Goal: Transaction & Acquisition: Obtain resource

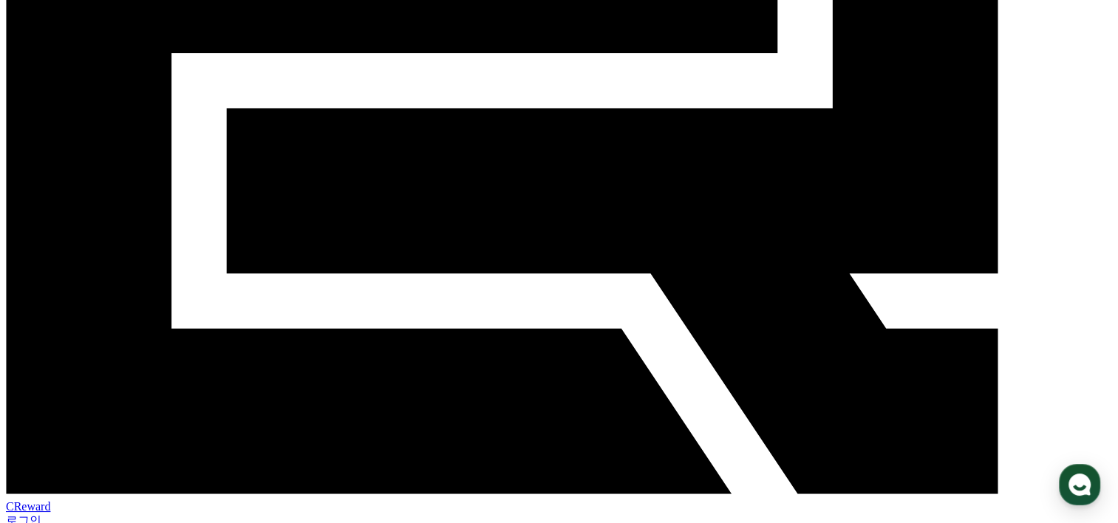
scroll to position [222, 0]
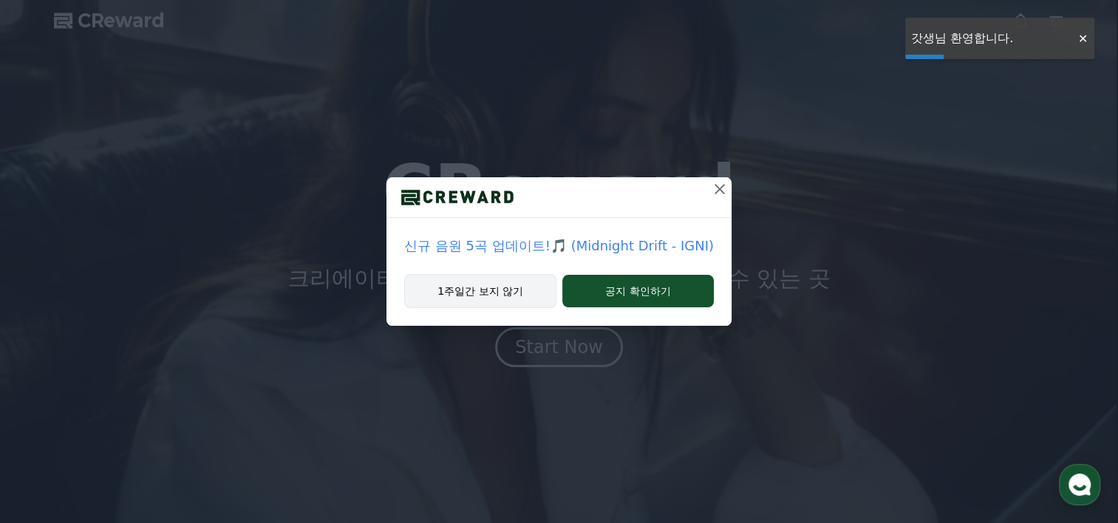
click at [525, 290] on button "1주일간 보지 않기" at bounding box center [480, 291] width 152 height 34
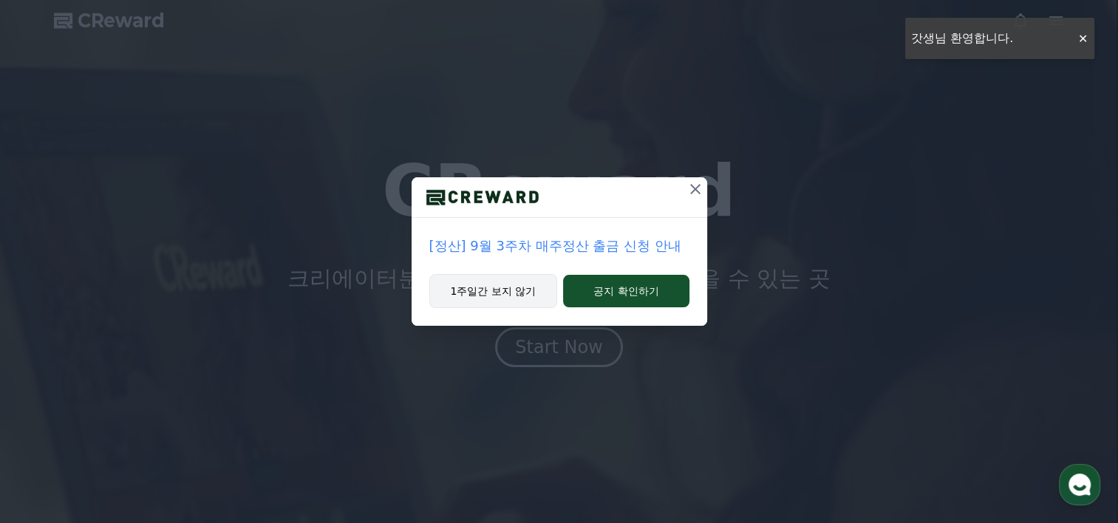
click at [516, 293] on button "1주일간 보지 않기" at bounding box center [493, 291] width 129 height 34
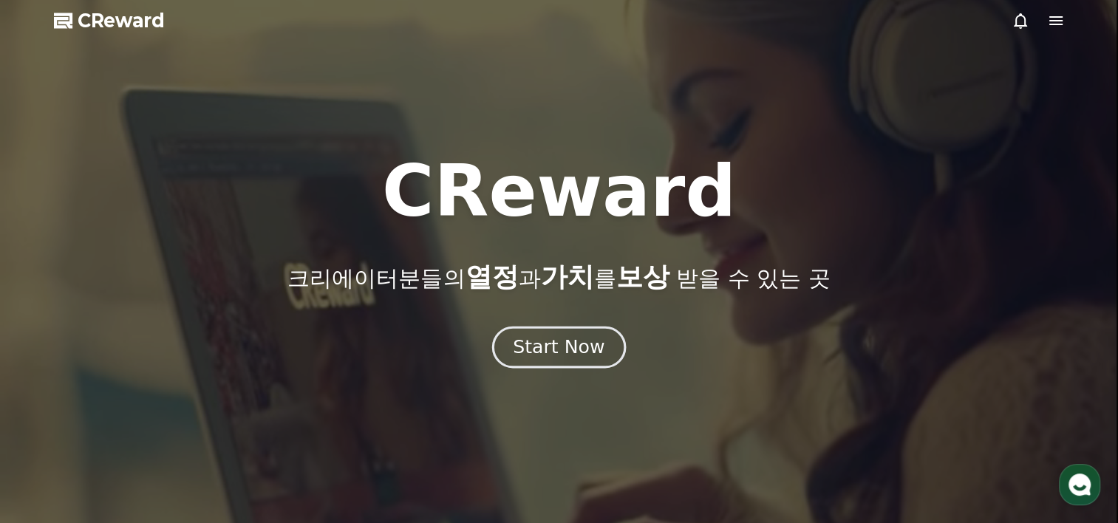
click at [553, 341] on div "Start Now" at bounding box center [559, 347] width 92 height 25
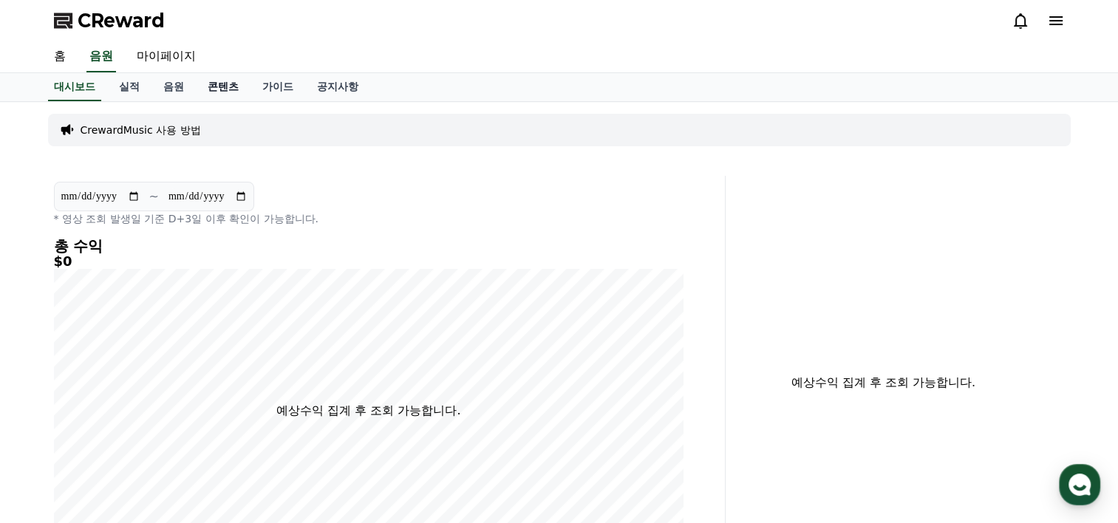
click at [227, 86] on link "콘텐츠" at bounding box center [223, 87] width 55 height 28
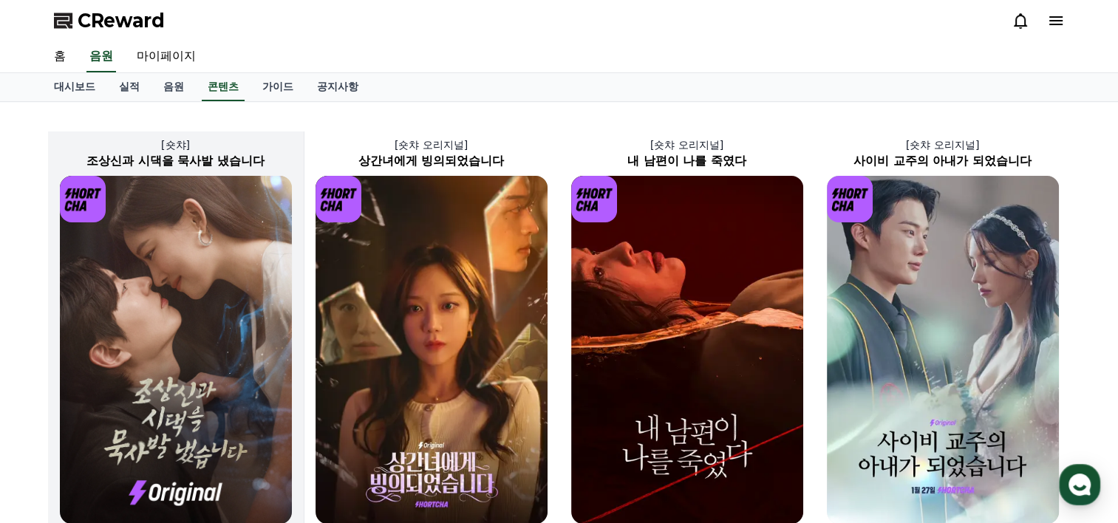
click at [222, 335] on img at bounding box center [176, 350] width 232 height 348
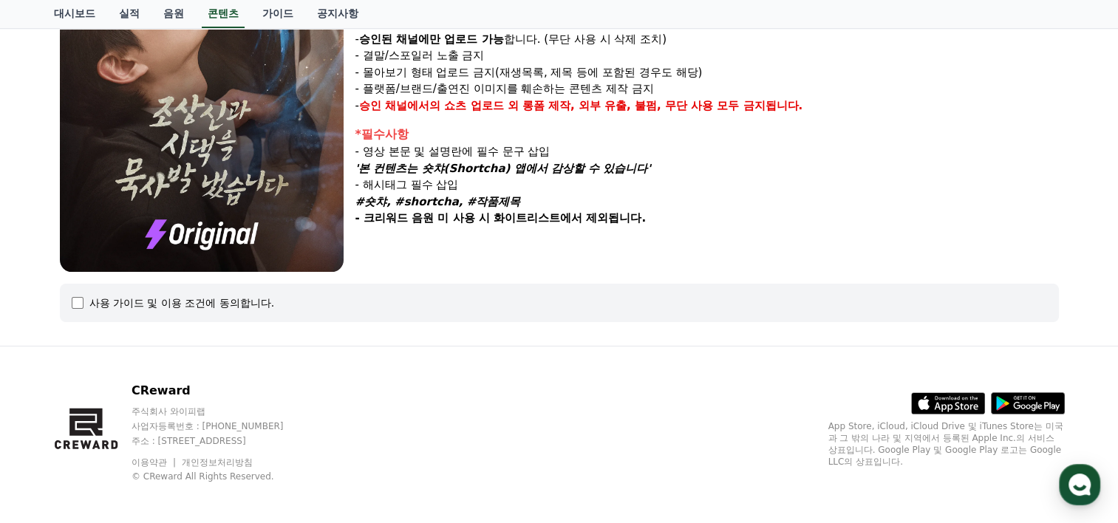
scroll to position [312, 0]
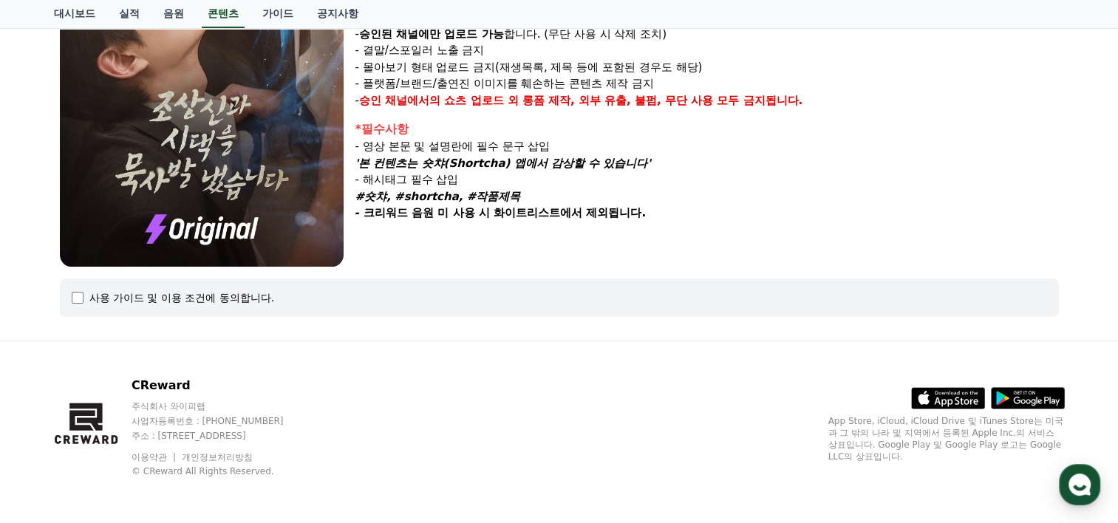
click at [87, 308] on div "사용 가이드 및 이용 조건에 동의합니다." at bounding box center [559, 298] width 999 height 38
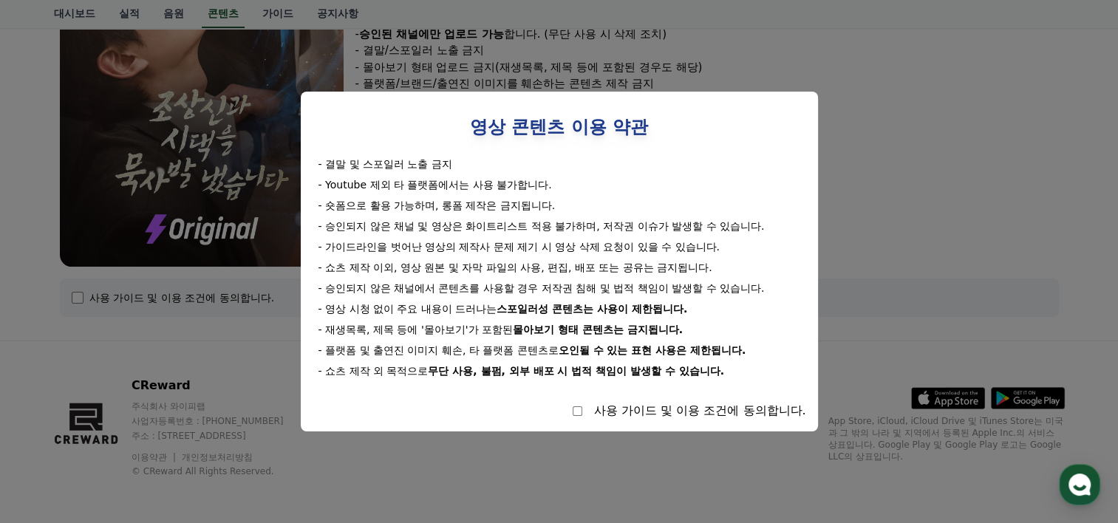
click at [570, 414] on div "사용 가이드 및 이용 조건에 동의합니다." at bounding box center [560, 411] width 494 height 18
select select
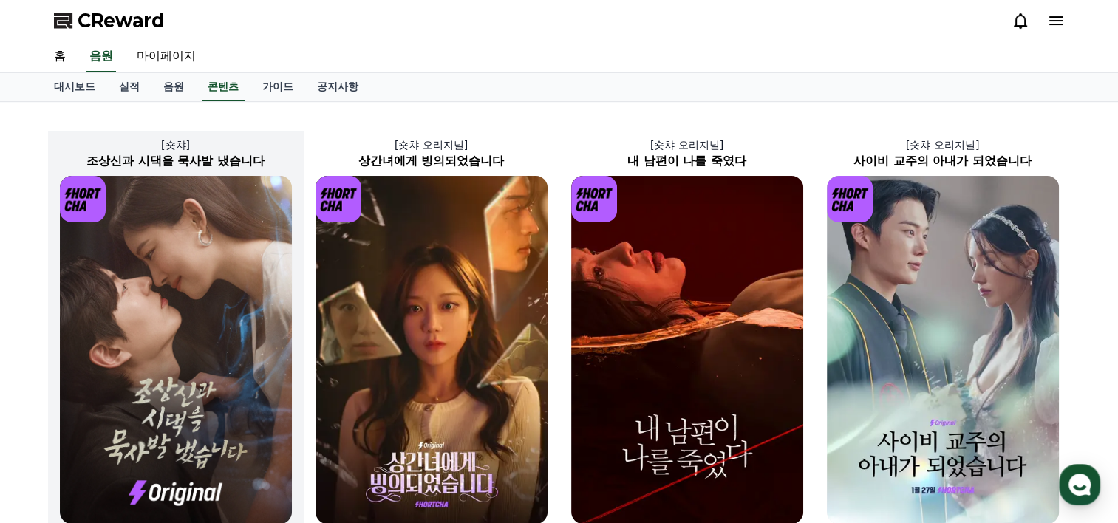
click at [192, 296] on img at bounding box center [176, 350] width 232 height 348
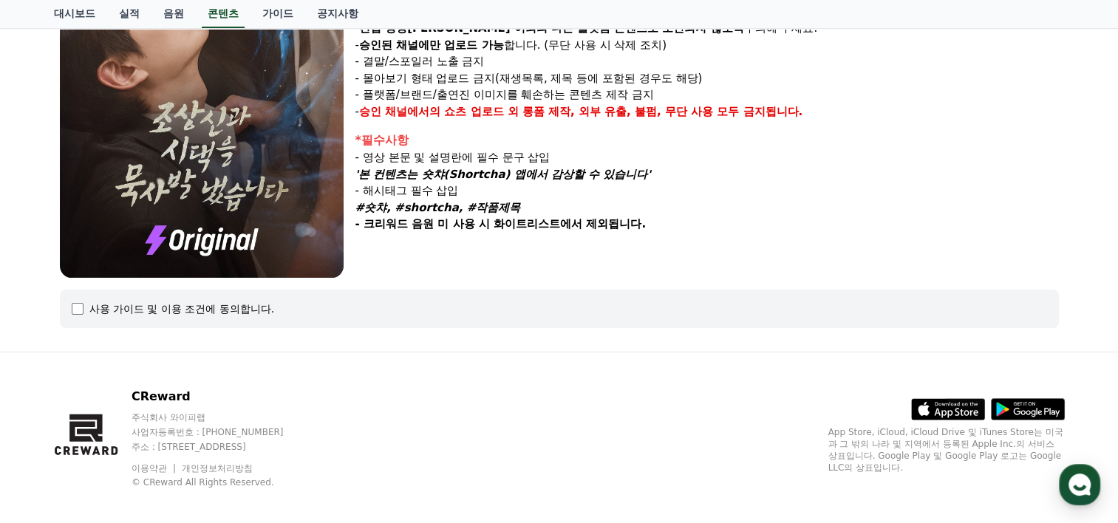
scroll to position [312, 0]
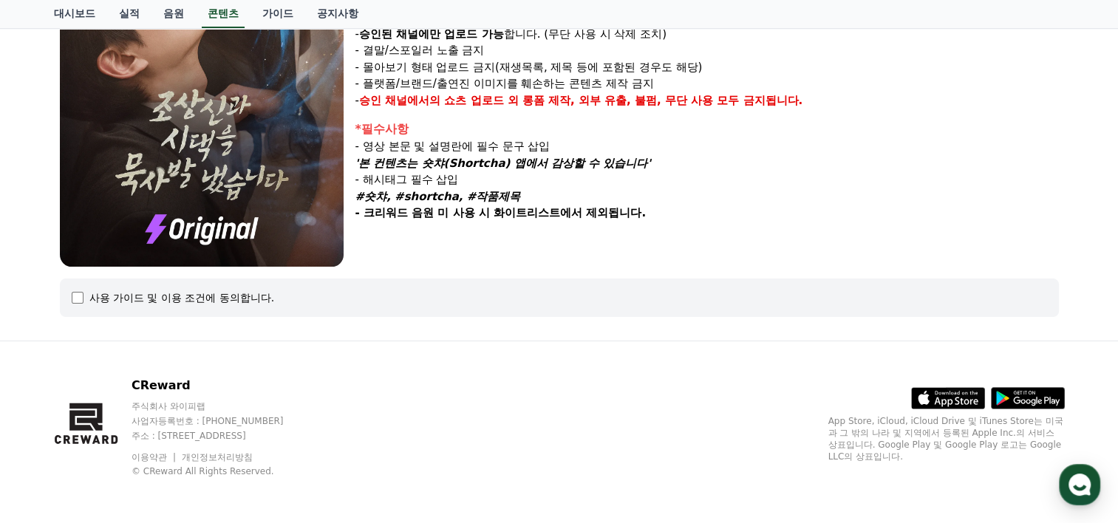
click at [210, 296] on div "사용 가이드 및 이용 조건에 동의합니다." at bounding box center [181, 297] width 185 height 15
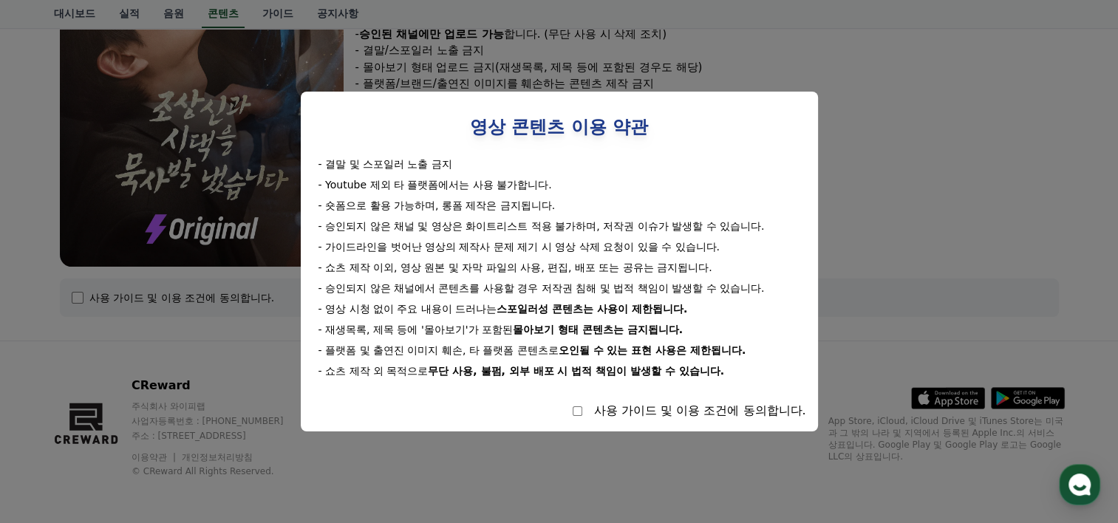
select select
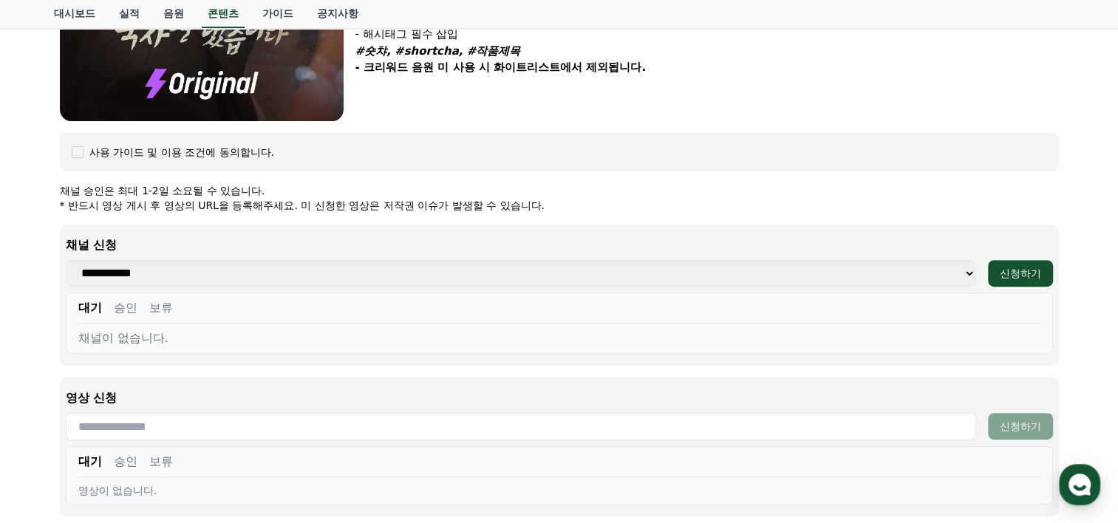
scroll to position [460, 0]
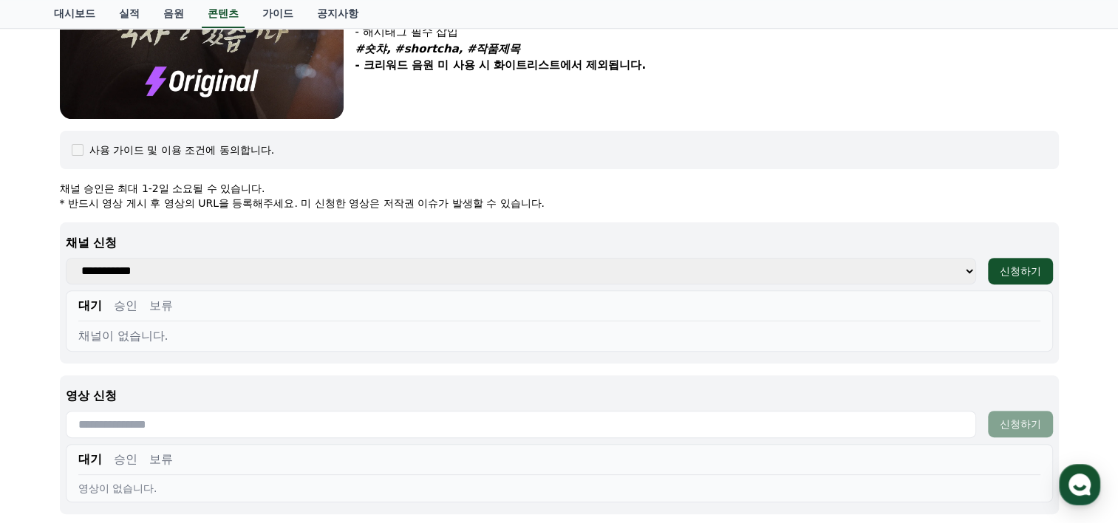
click at [245, 278] on select "**********" at bounding box center [521, 271] width 910 height 27
click at [256, 269] on select "**********" at bounding box center [521, 271] width 910 height 27
click at [203, 309] on div "대기 승인 보류" at bounding box center [559, 309] width 962 height 24
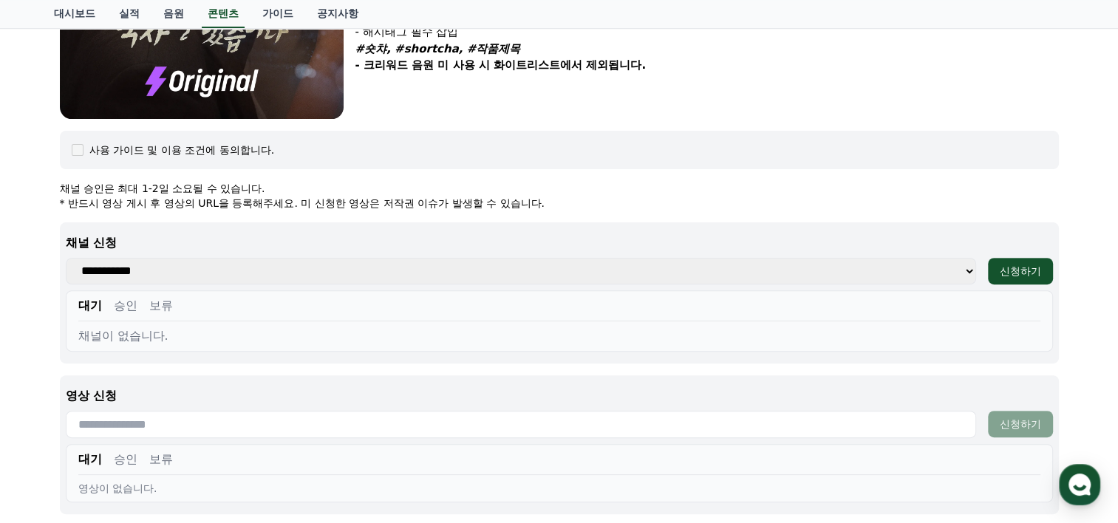
click at [369, 264] on select "**********" at bounding box center [521, 271] width 910 height 27
click at [369, 263] on select "**********" at bounding box center [521, 271] width 910 height 27
click at [997, 272] on button "신청하기" at bounding box center [1020, 271] width 65 height 27
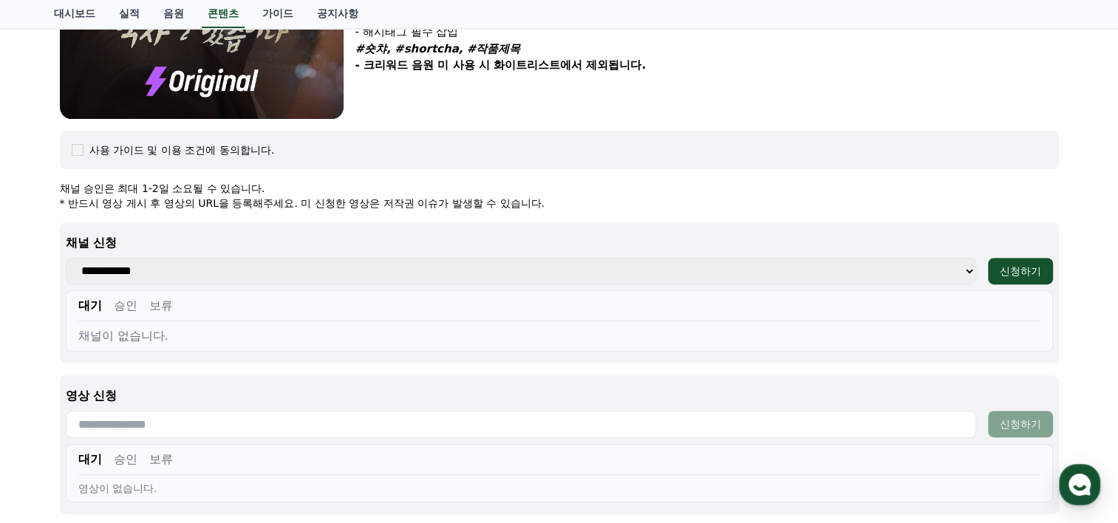
click at [946, 269] on select "**********" at bounding box center [521, 271] width 910 height 27
click at [951, 266] on select "**********" at bounding box center [521, 271] width 910 height 27
click at [1016, 254] on div "**********" at bounding box center [559, 292] width 999 height 141
drag, startPoint x: 482, startPoint y: 330, endPoint x: 272, endPoint y: 329, distance: 209.8
click at [479, 330] on div "채널이 없습니다." at bounding box center [559, 336] width 962 height 18
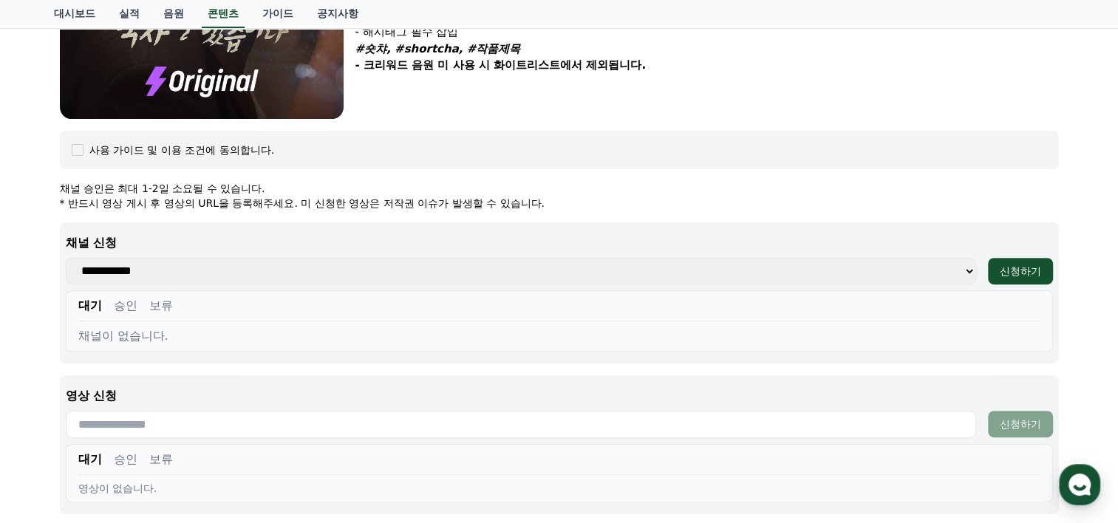
drag, startPoint x: 115, startPoint y: 299, endPoint x: 123, endPoint y: 297, distance: 7.7
click at [116, 299] on button "승인" at bounding box center [126, 306] width 24 height 18
click at [146, 304] on div "대기 승인 보류" at bounding box center [559, 309] width 962 height 24
click at [151, 306] on button "보류" at bounding box center [161, 306] width 24 height 18
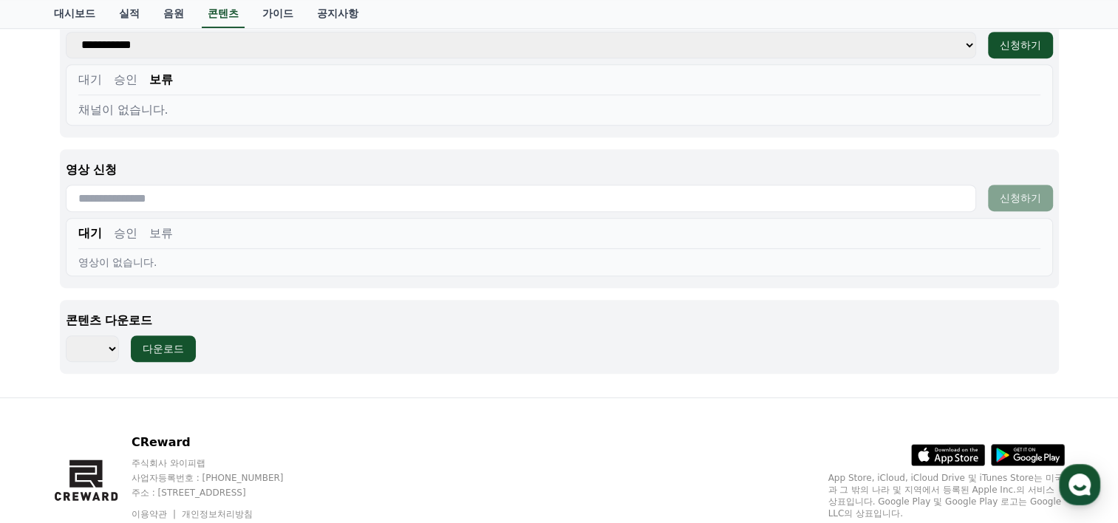
scroll to position [665, 0]
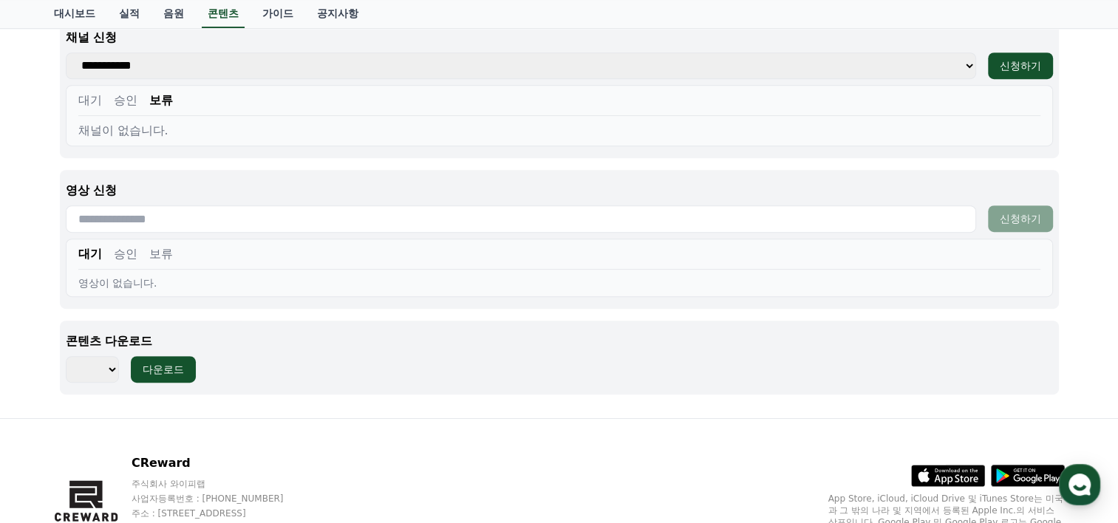
click at [216, 216] on input "text" at bounding box center [521, 218] width 910 height 27
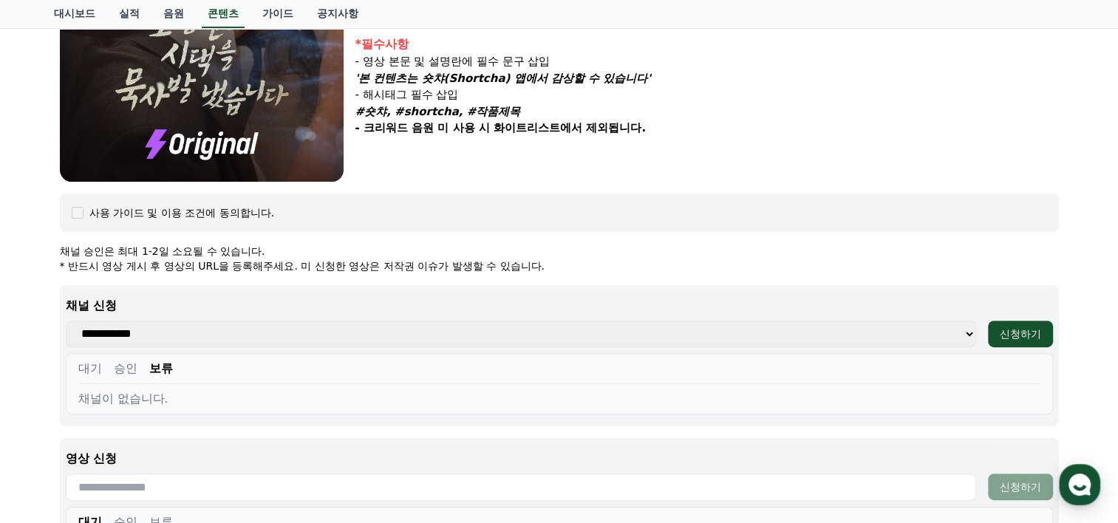
scroll to position [443, 0]
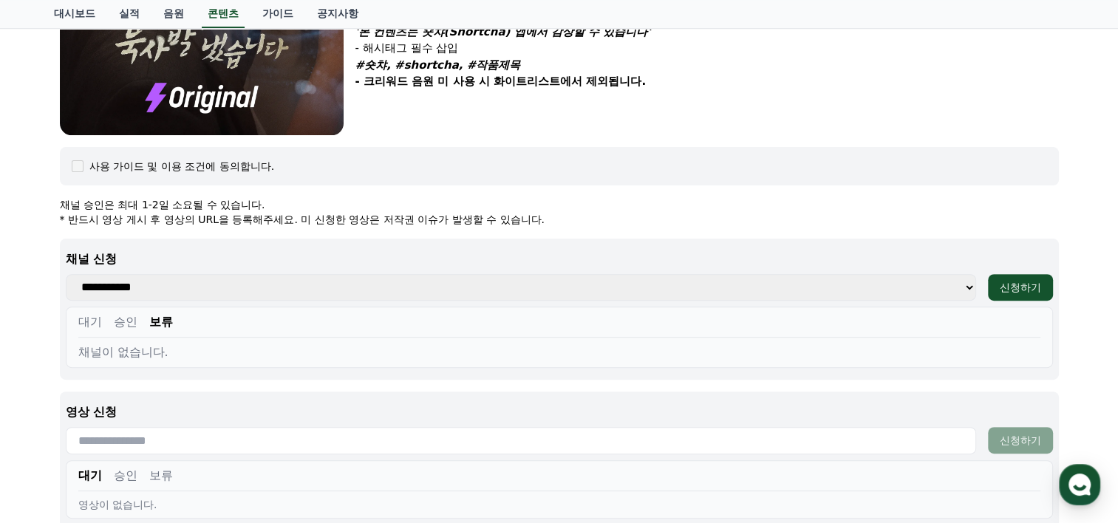
click at [115, 316] on button "승인" at bounding box center [126, 322] width 24 height 18
click at [87, 321] on button "대기" at bounding box center [90, 322] width 24 height 18
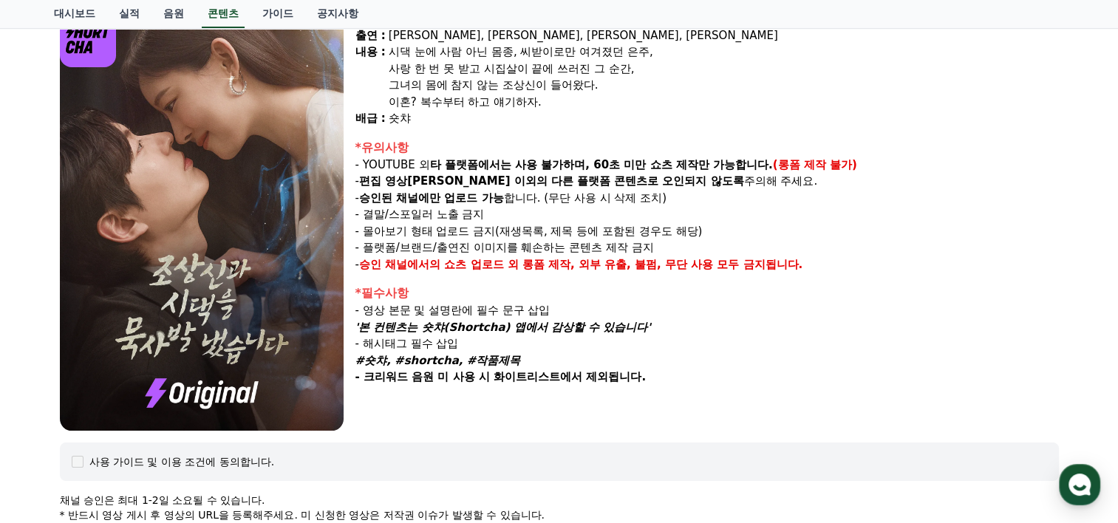
scroll to position [74, 0]
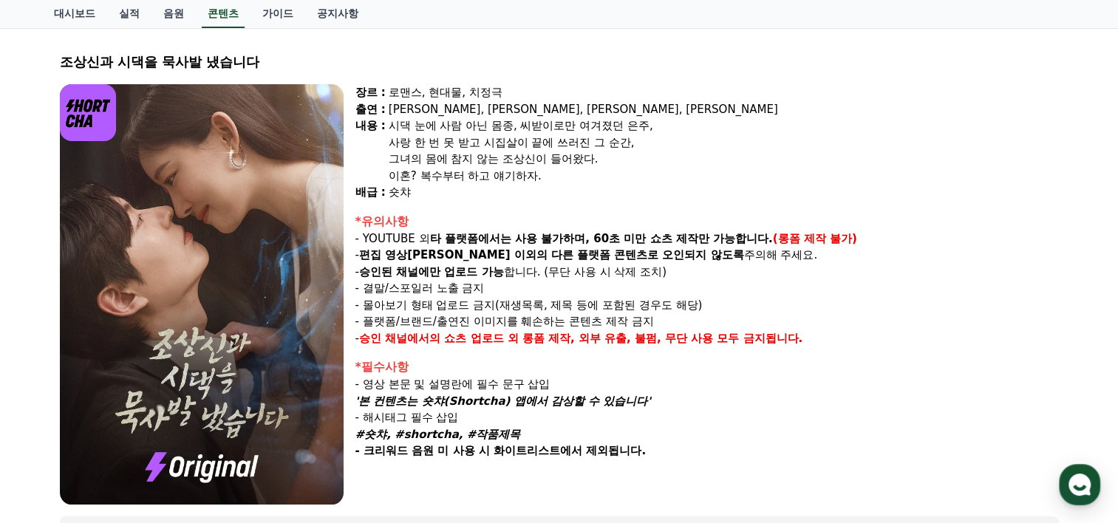
click at [272, 324] on img at bounding box center [202, 294] width 284 height 420
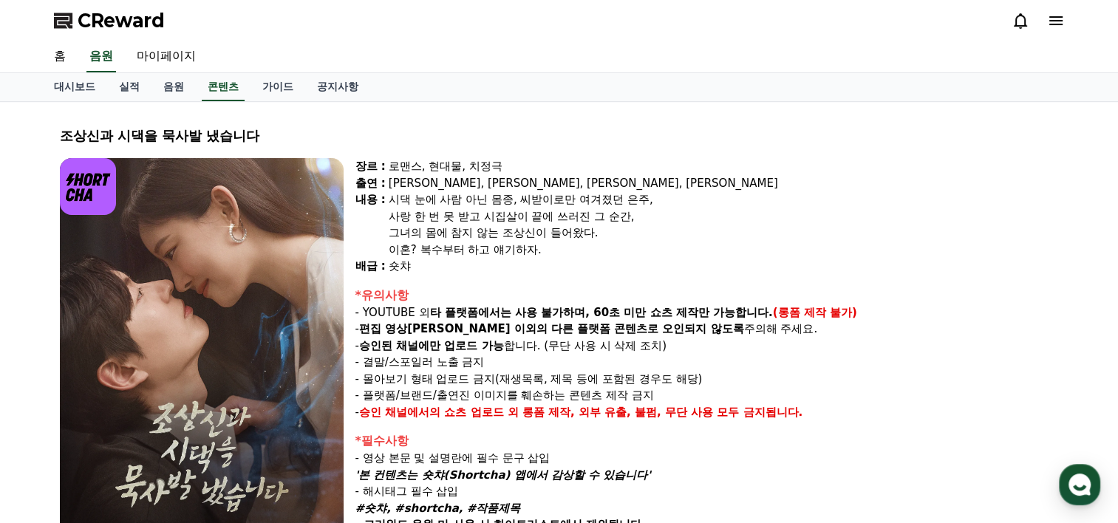
click at [366, 279] on div "장르 : 로맨스, 현대물, 치정극 출연 : [PERSON_NAME], [PERSON_NAME], [PERSON_NAME], [PERSON_NA…" at bounding box center [706, 368] width 703 height 420
click at [280, 263] on img at bounding box center [202, 368] width 284 height 420
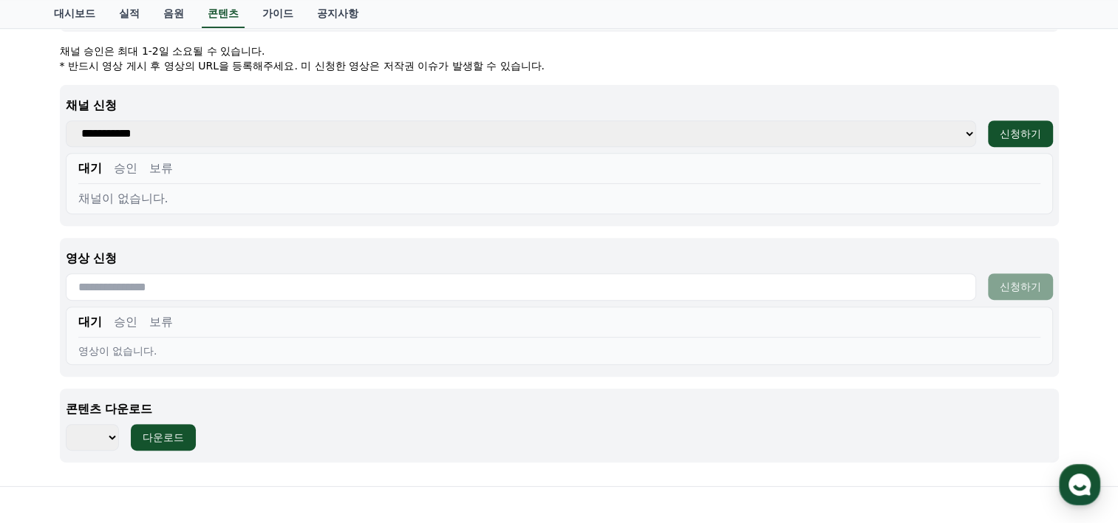
scroll to position [739, 0]
